Goal: Information Seeking & Learning: Learn about a topic

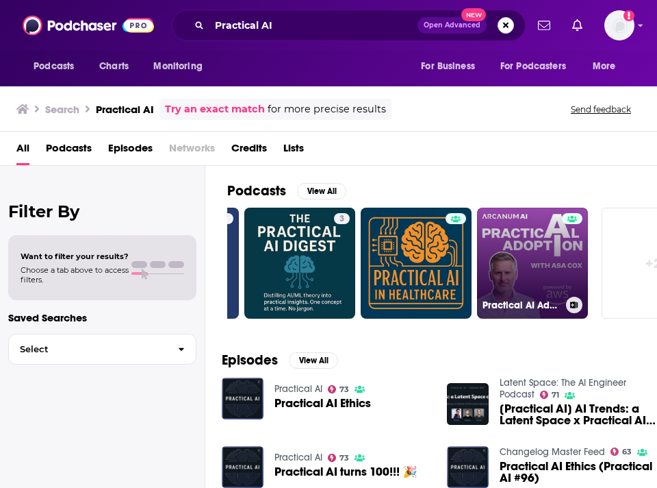
scroll to position [0, 604]
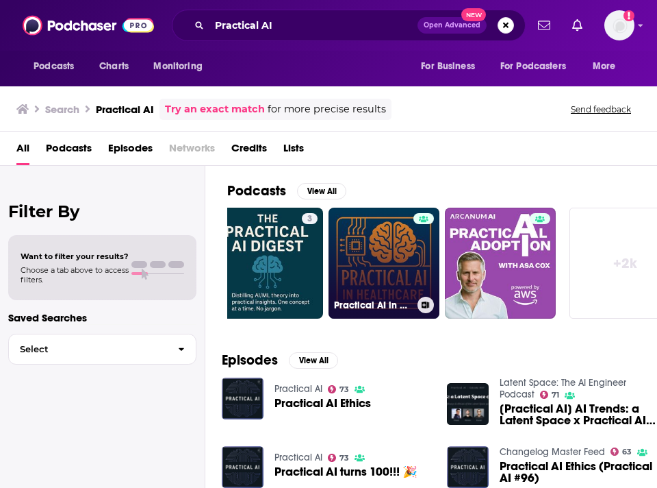
click at [363, 242] on link "Practical AI in Healthcare" at bounding box center [384, 263] width 111 height 111
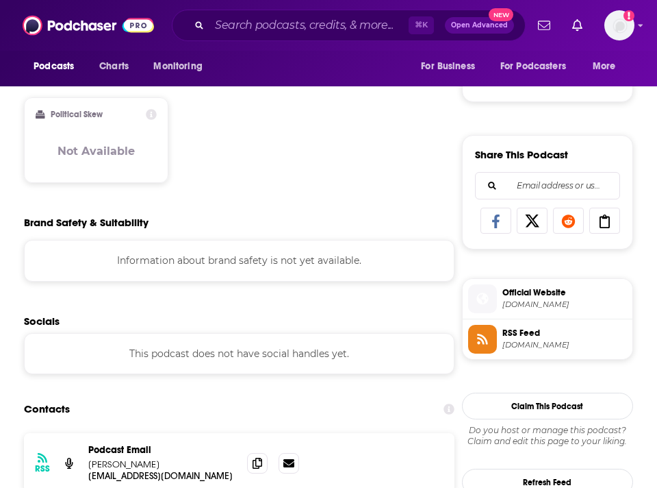
scroll to position [939, 0]
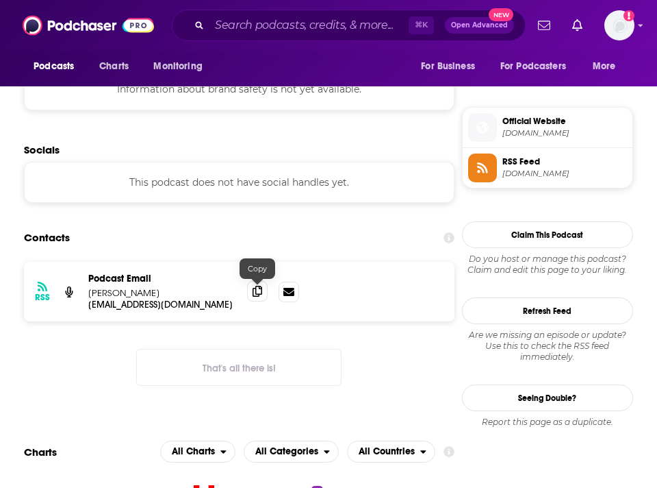
click at [255, 295] on icon at bounding box center [258, 291] width 10 height 11
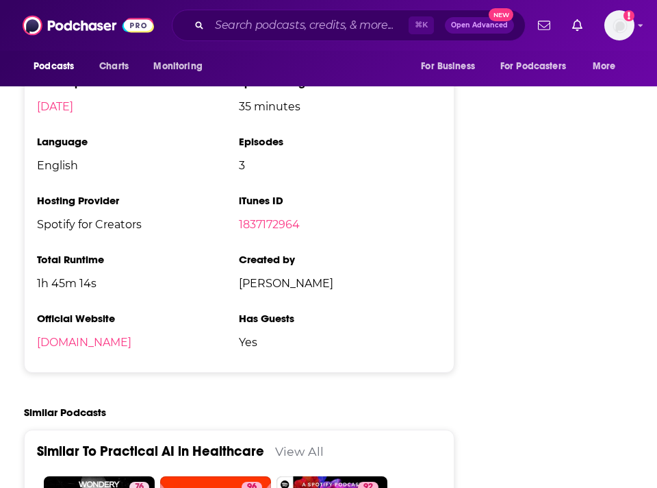
scroll to position [2417, 0]
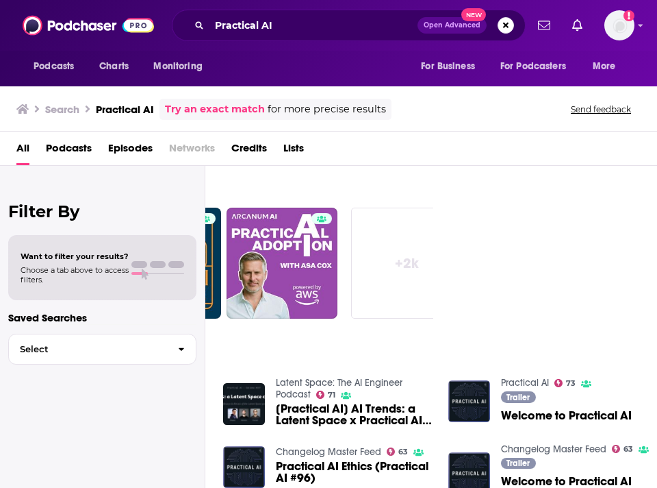
scroll to position [0, 633]
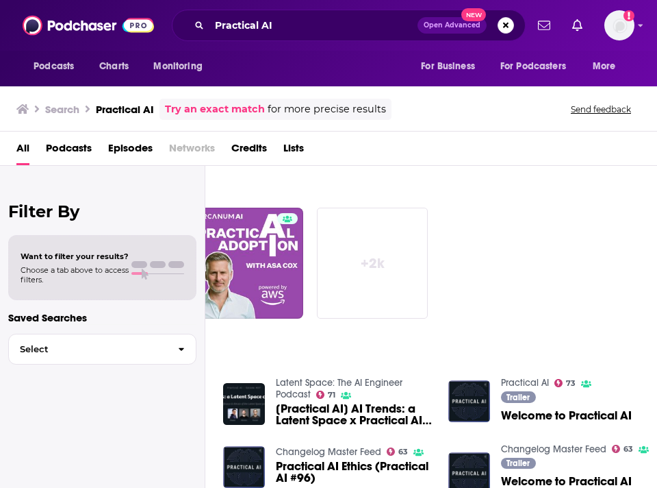
click at [376, 258] on link "+ 2k" at bounding box center [372, 263] width 111 height 111
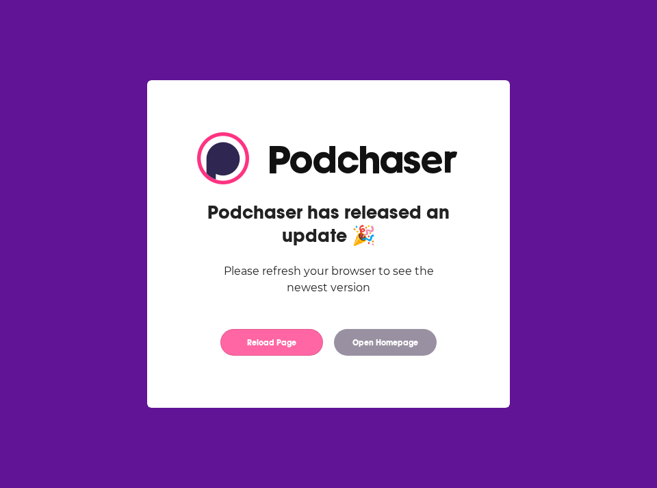
click at [289, 336] on button "Reload Page" at bounding box center [272, 342] width 103 height 27
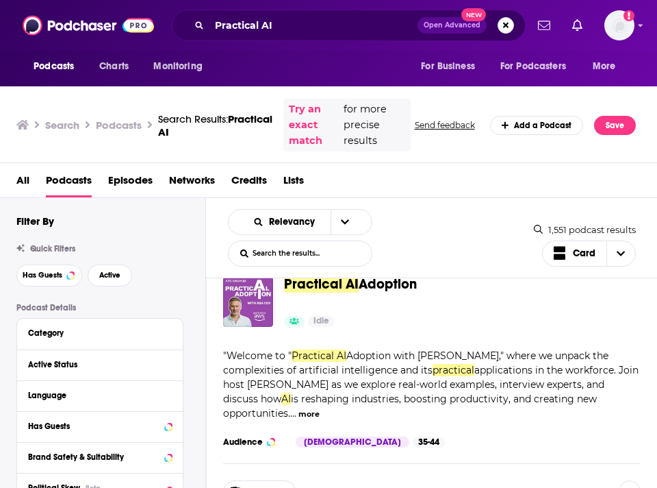
scroll to position [1875, 0]
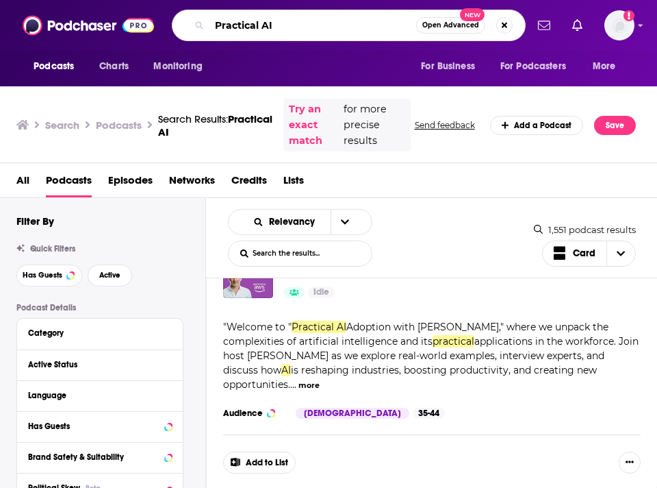
drag, startPoint x: 296, startPoint y: 34, endPoint x: 167, endPoint y: 26, distance: 129.0
click at [167, 26] on div "Podcasts Charts Monitoring Practical AI Open Advanced New For Business For Podc…" at bounding box center [343, 26] width 365 height 32
type input "ai healthcare"
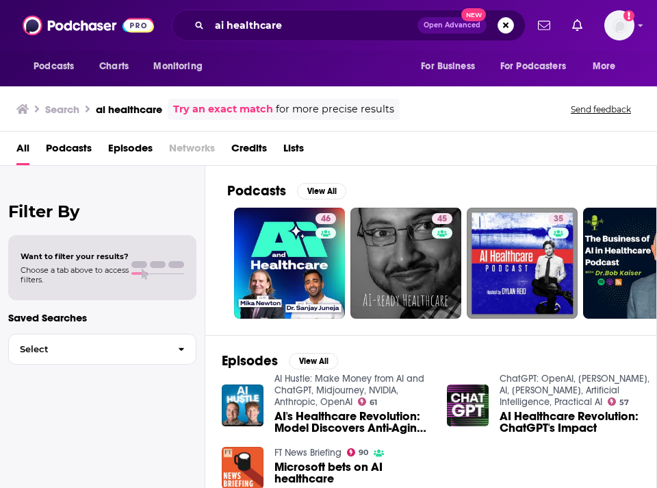
click at [68, 148] on span "Podcasts" at bounding box center [69, 151] width 46 height 28
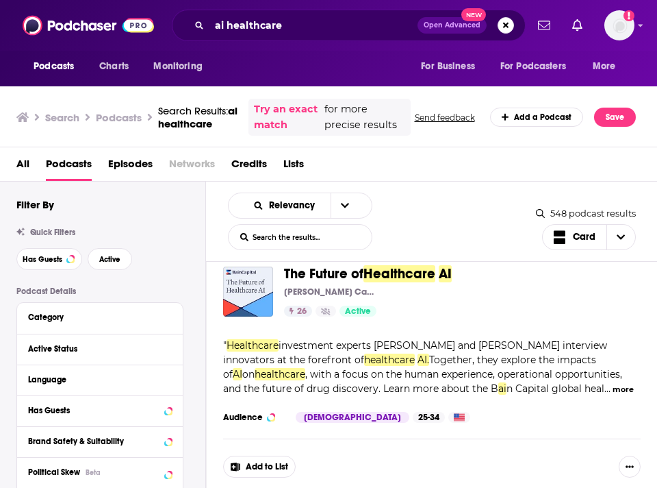
scroll to position [1583, 0]
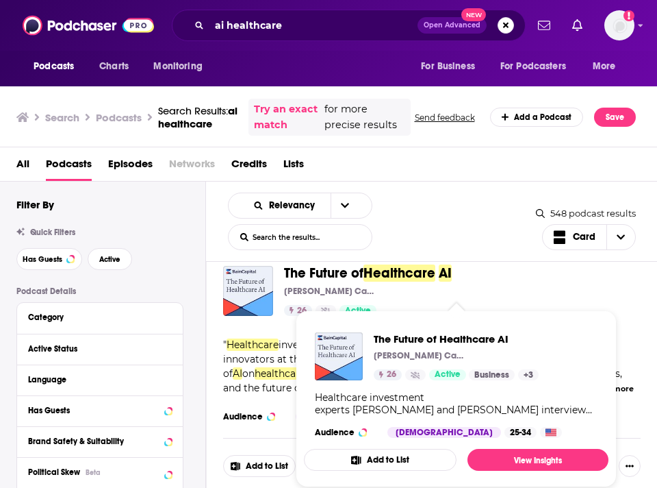
click at [371, 281] on span "Healthcare" at bounding box center [400, 272] width 72 height 17
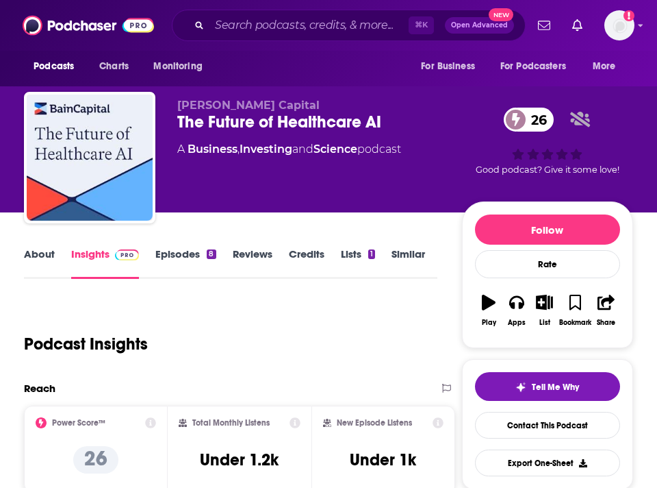
click at [275, 119] on div "The Future of Healthcare AI 26" at bounding box center [319, 122] width 285 height 21
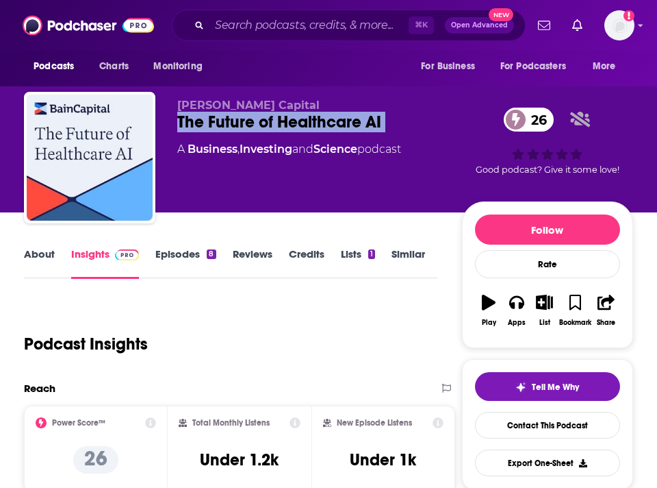
copy div "The Future of Healthcare AI 26"
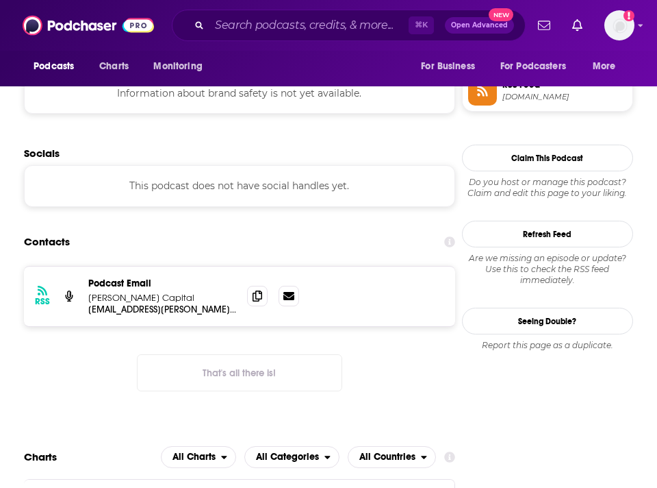
scroll to position [990, 0]
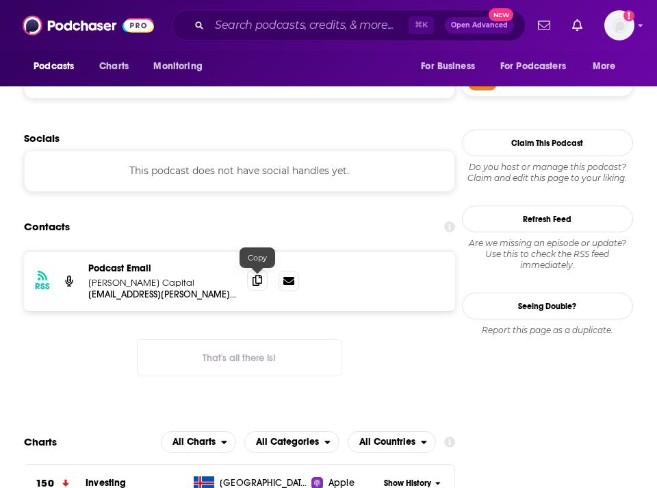
click at [261, 284] on icon at bounding box center [258, 280] width 10 height 11
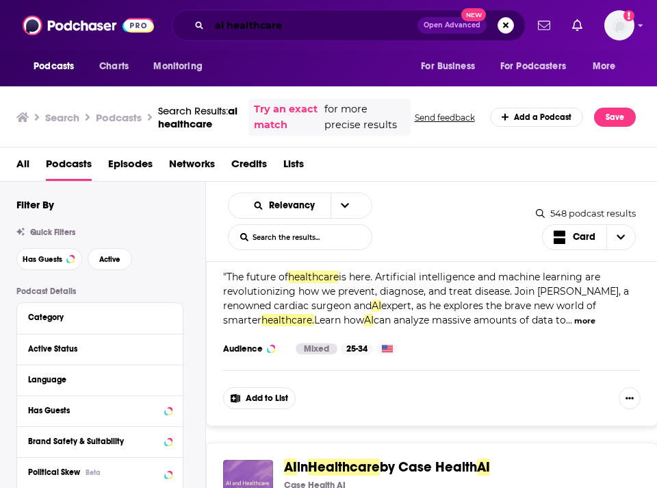
click at [277, 33] on input "ai healthcare" at bounding box center [314, 25] width 208 height 22
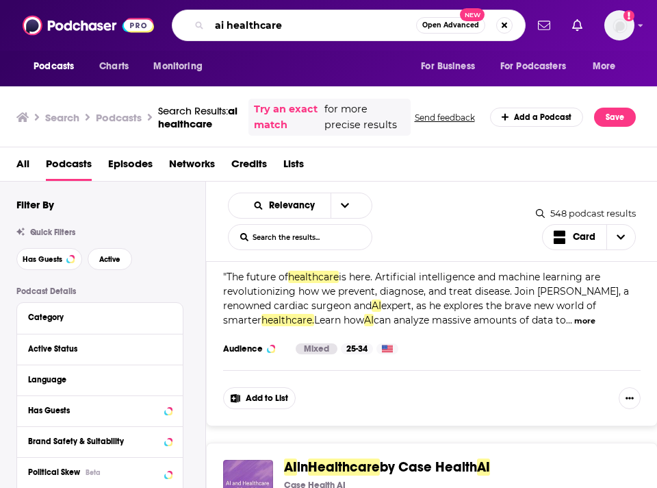
click at [277, 33] on input "ai healthcare" at bounding box center [313, 25] width 207 height 22
type input "biotech"
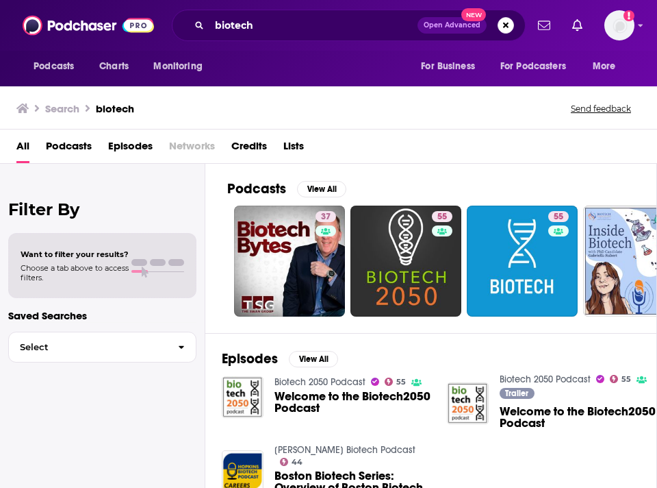
click at [55, 140] on span "Podcasts" at bounding box center [69, 149] width 46 height 28
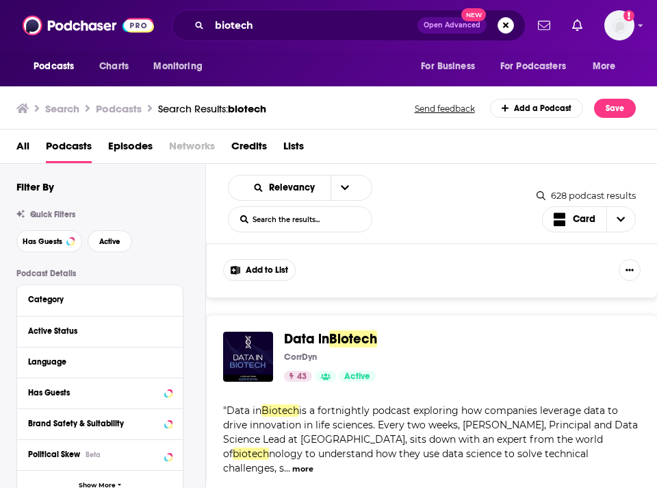
scroll to position [1817, 0]
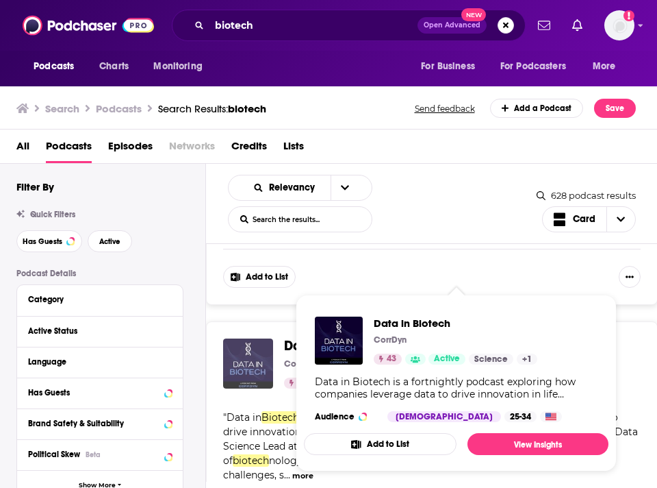
click at [251, 321] on div "Podcasts Charts Monitoring biotech Open Advanced New For Business For Podcaster…" at bounding box center [328, 244] width 657 height 488
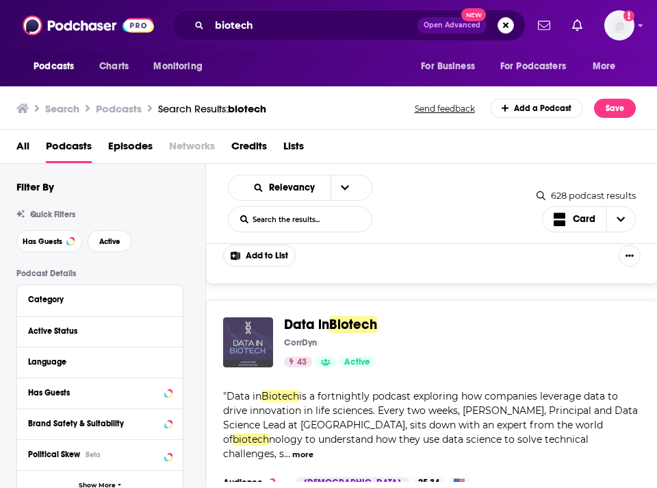
scroll to position [1837, 0]
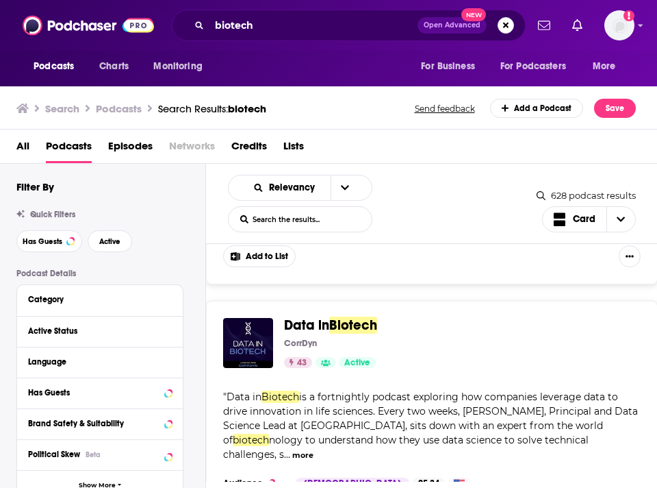
click at [327, 316] on span "Data in" at bounding box center [306, 324] width 45 height 17
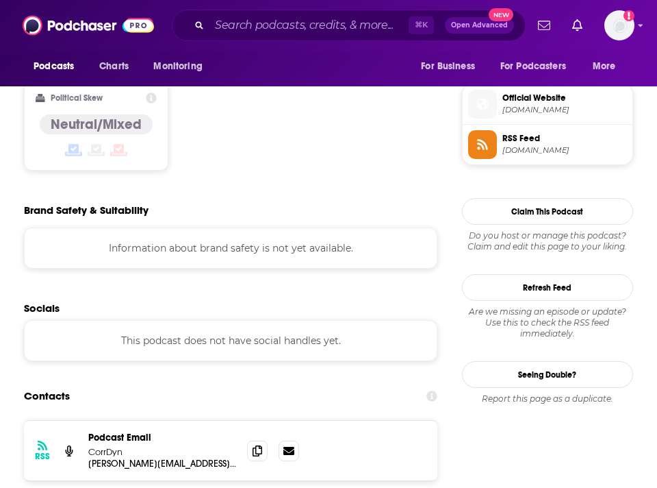
scroll to position [1071, 0]
click at [255, 445] on icon at bounding box center [258, 450] width 10 height 11
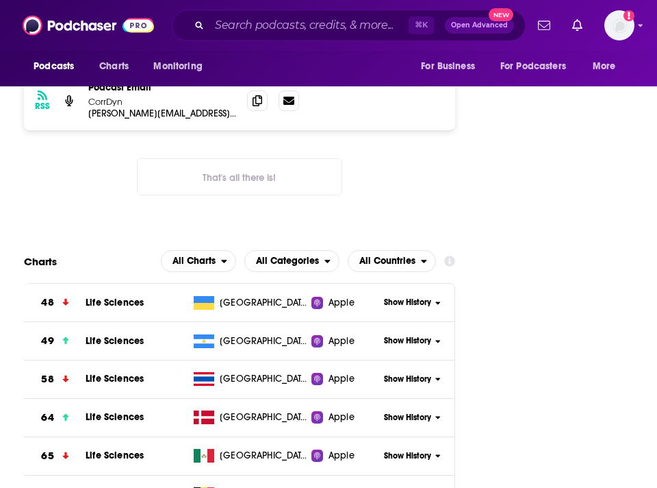
scroll to position [1419, 0]
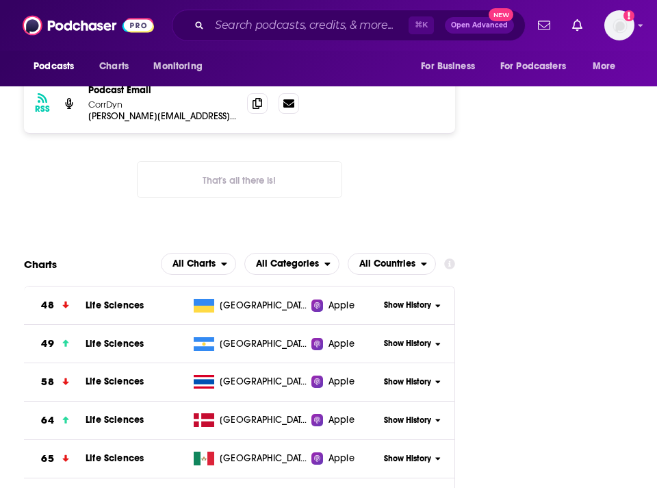
click at [112, 299] on span "Life Sciences" at bounding box center [115, 305] width 58 height 12
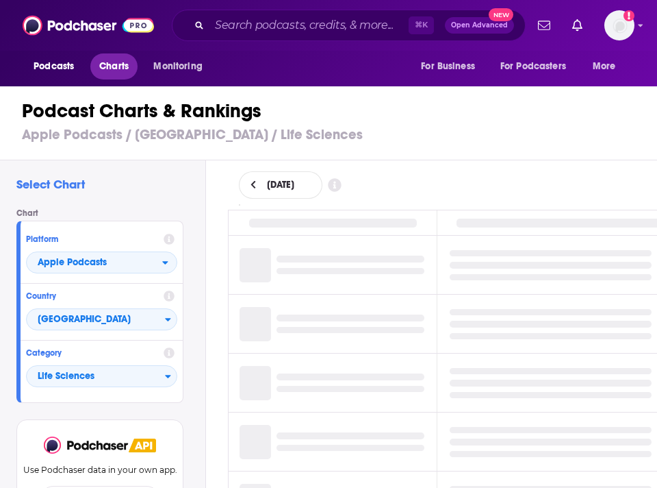
click at [116, 71] on span "Charts" at bounding box center [113, 66] width 29 height 19
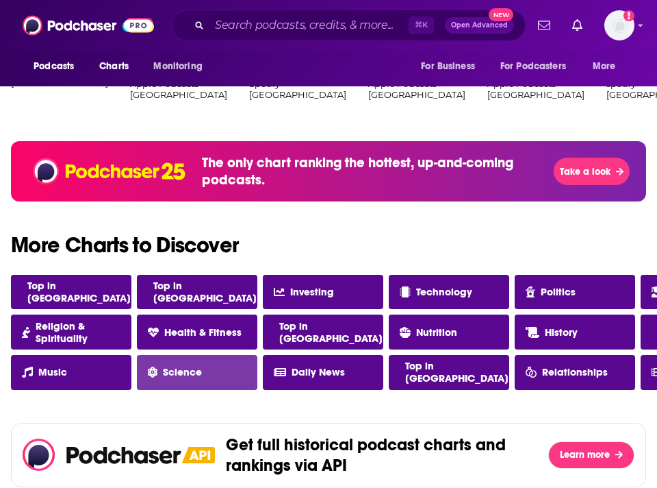
click at [193, 372] on span "Science" at bounding box center [182, 372] width 39 height 12
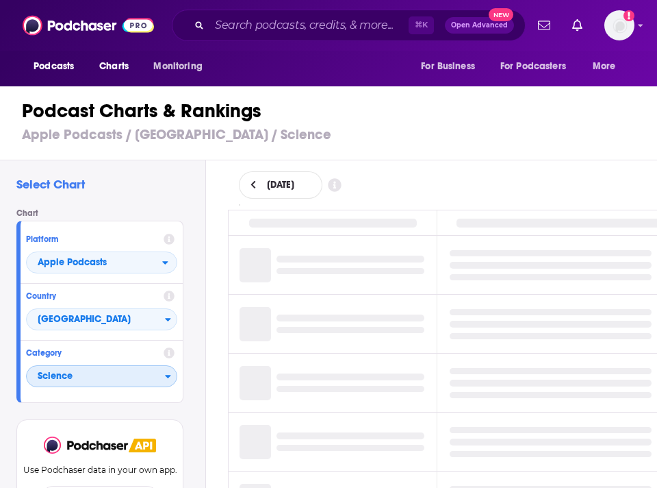
click at [105, 383] on span "Science" at bounding box center [96, 376] width 138 height 23
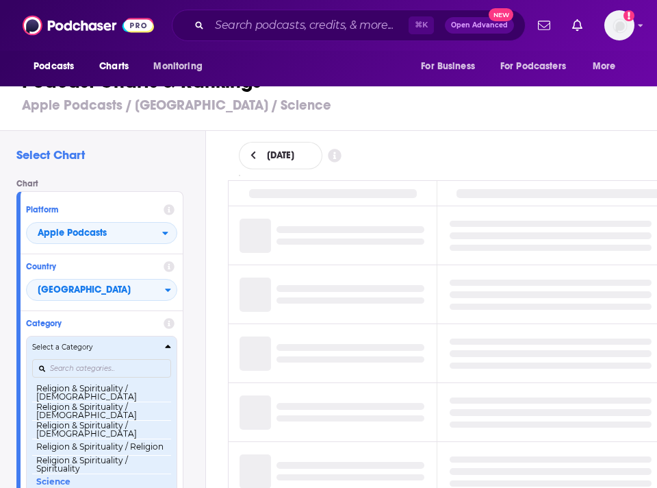
scroll to position [1095, 0]
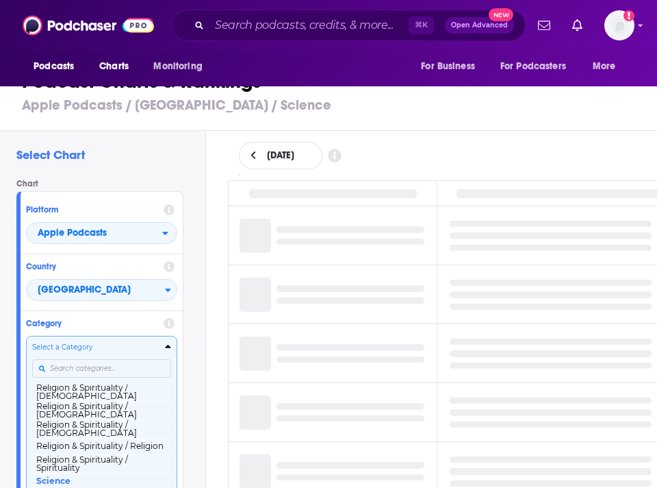
click at [103, 375] on div "Select a Category Top Podcasts Arts Arts / Books Arts / Design Arts / Fashion &…" at bounding box center [101, 414] width 139 height 144
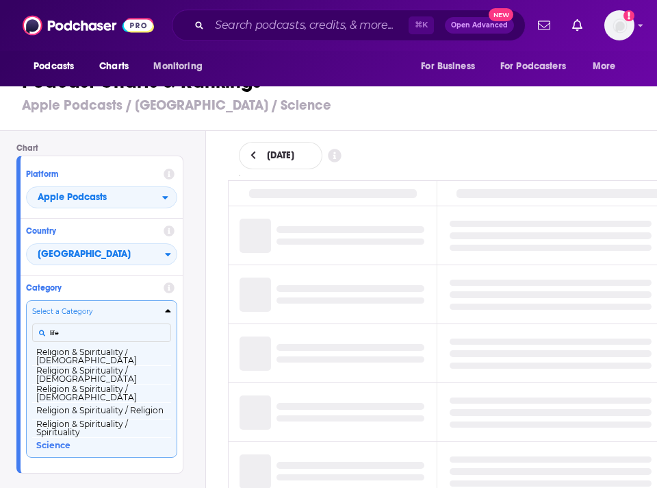
click at [26, 300] on button "Select a Category life Top Podcasts Arts Arts / Books Arts / Design Arts / Fash…" at bounding box center [101, 378] width 151 height 157
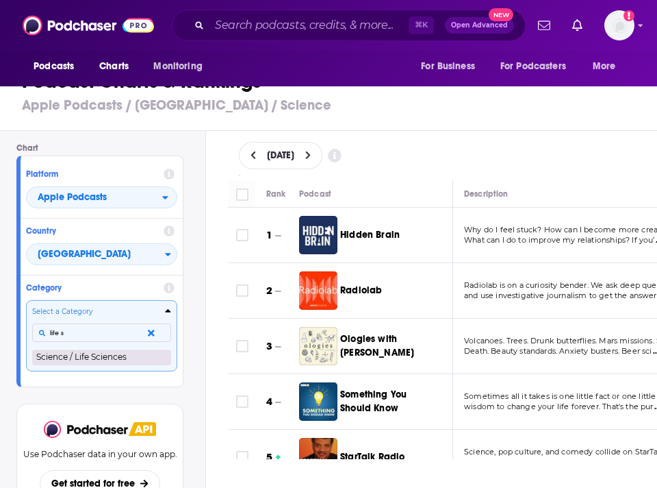
type input "life s"
click at [88, 360] on button "Science / Life Sciences" at bounding box center [101, 357] width 139 height 16
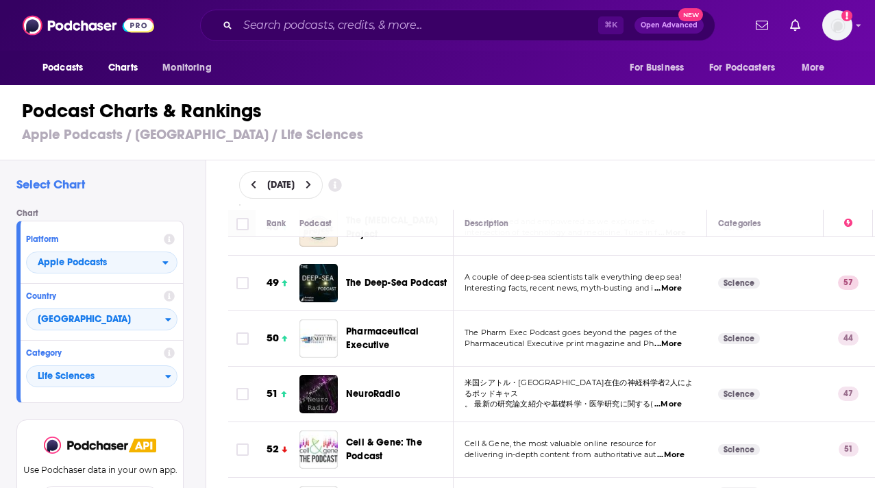
scroll to position [2741, 0]
